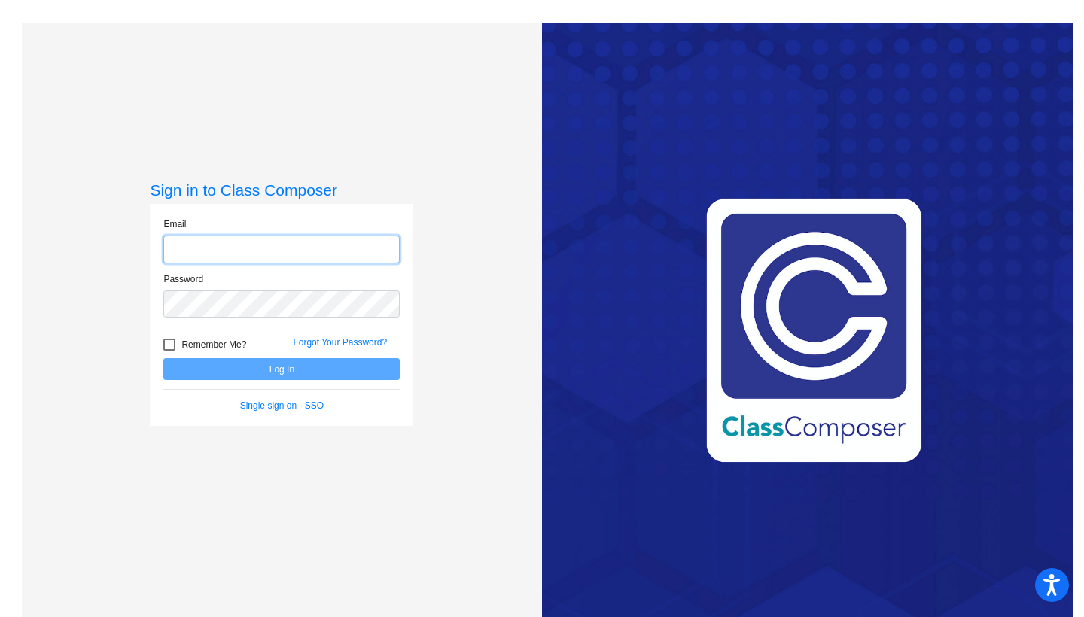
type input "[EMAIL_ADDRESS][DOMAIN_NAME]"
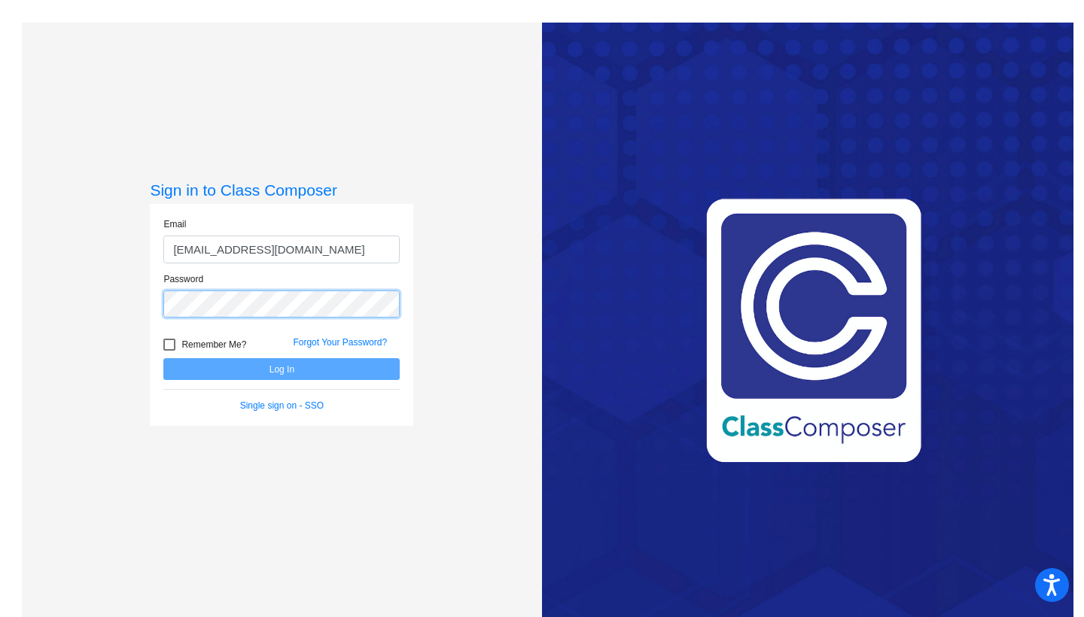
click at [279, 369] on button "Log In" at bounding box center [281, 369] width 236 height 22
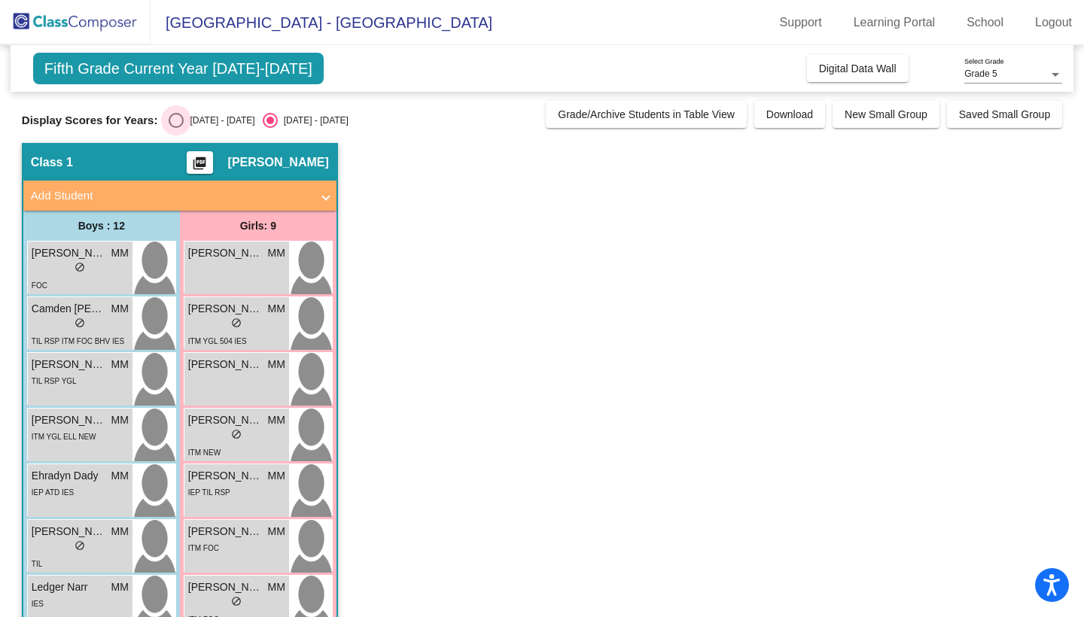
click at [173, 119] on div "Select an option" at bounding box center [176, 120] width 15 height 15
click at [175, 128] on input "2024 - 2025" at bounding box center [175, 128] width 1 height 1
radio input "true"
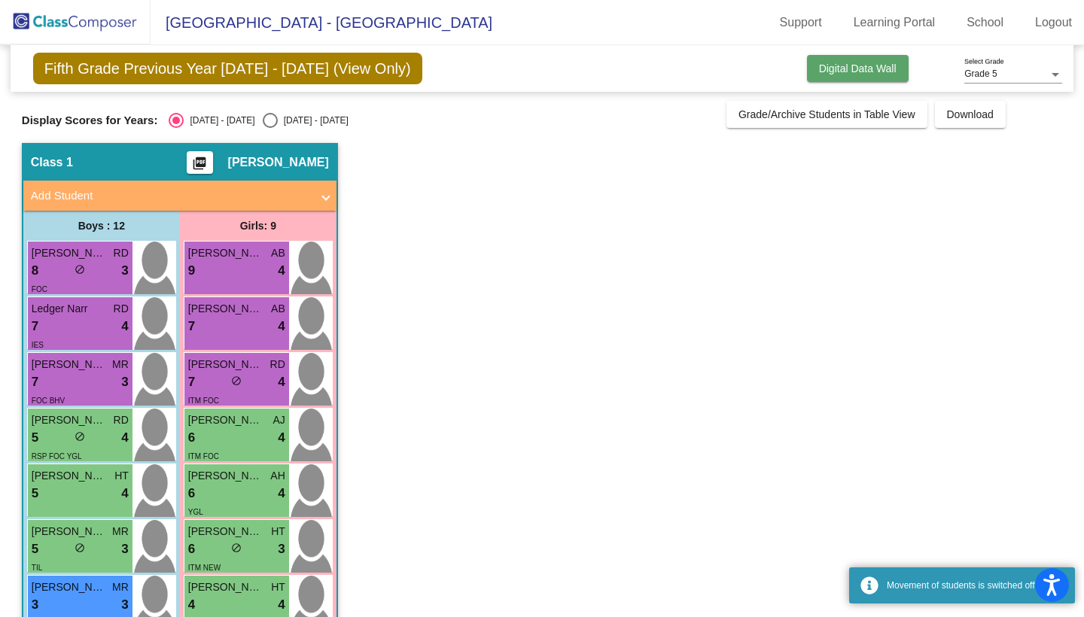
click at [858, 76] on button "Digital Data Wall" at bounding box center [858, 68] width 102 height 27
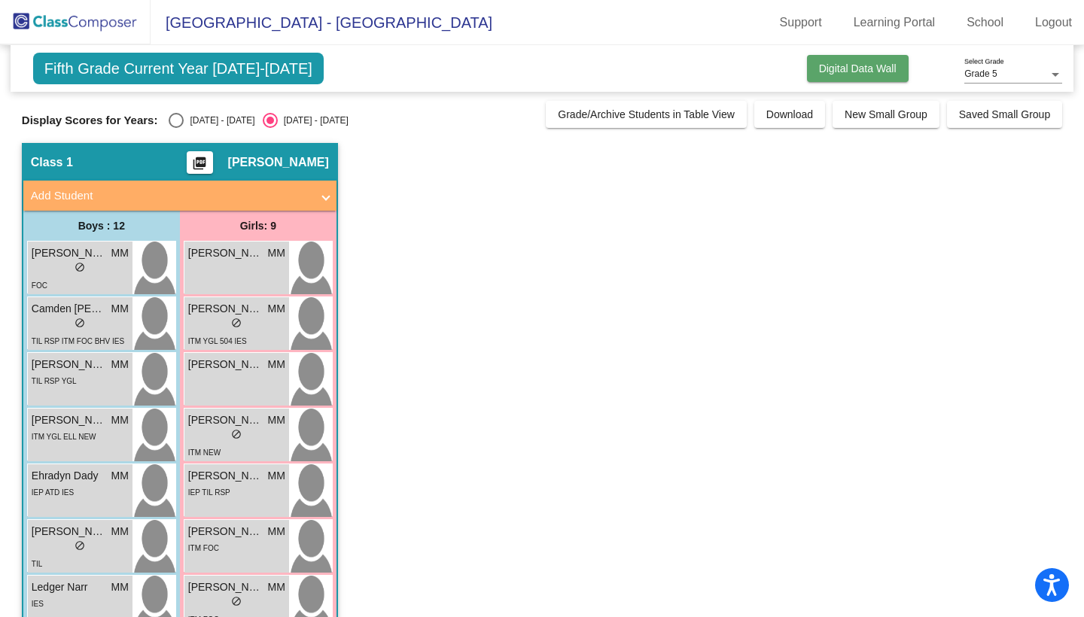
click at [871, 65] on span "Digital Data Wall" at bounding box center [858, 68] width 78 height 12
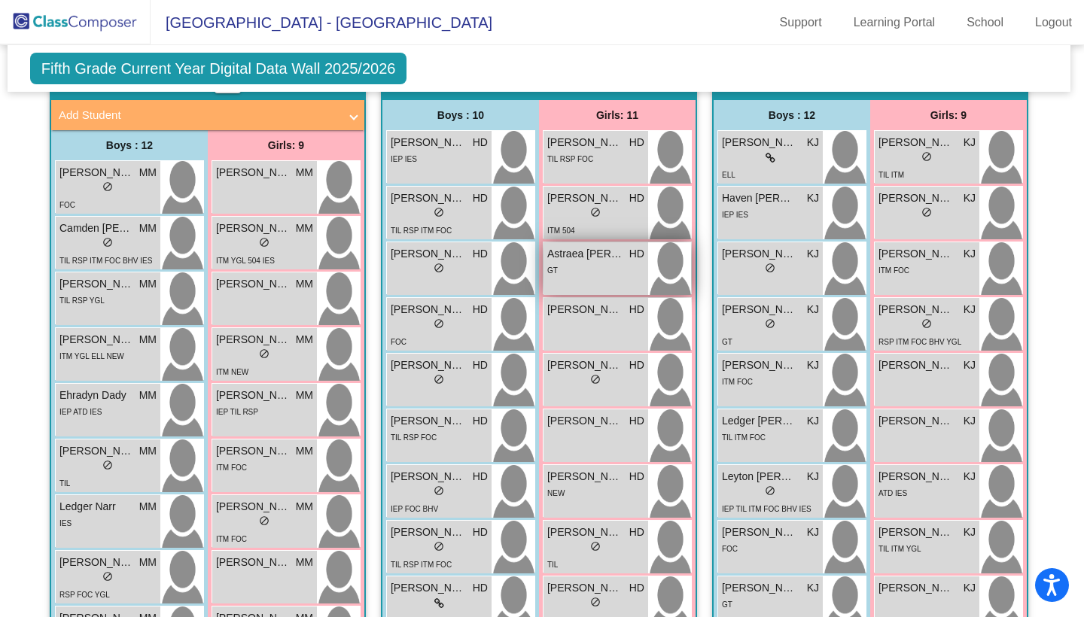
scroll to position [426, 3]
